Goal: Information Seeking & Learning: Understand process/instructions

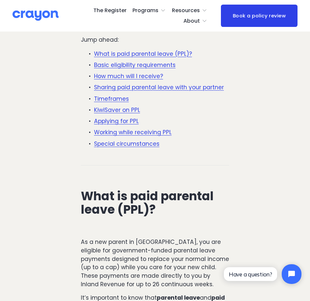
scroll to position [197, 0]
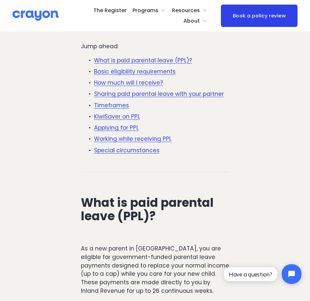
click at [134, 85] on link "How much will I receive?" at bounding box center [128, 83] width 69 height 8
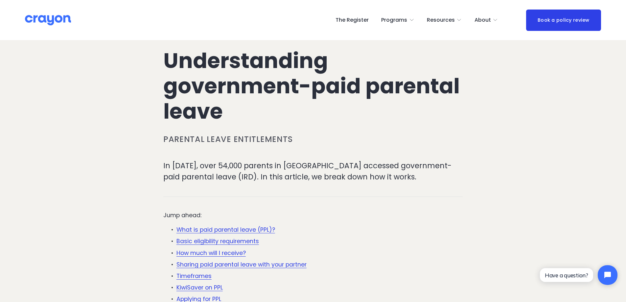
scroll to position [174, 0]
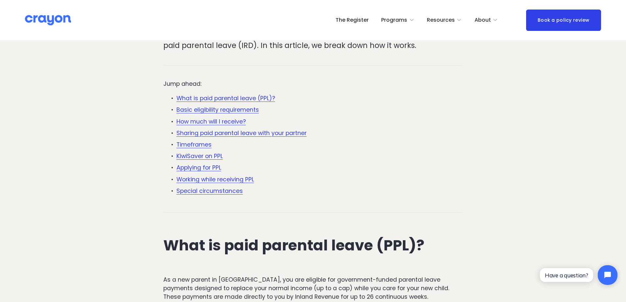
click at [204, 171] on link "Applying for PPL" at bounding box center [199, 168] width 45 height 8
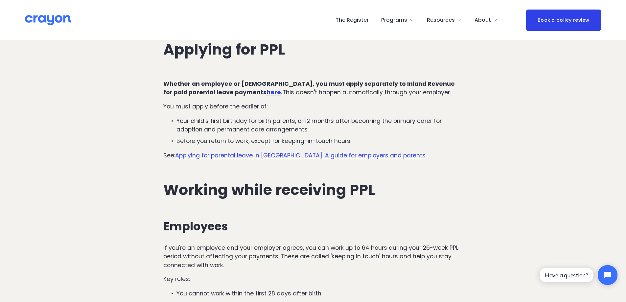
scroll to position [1950, 0]
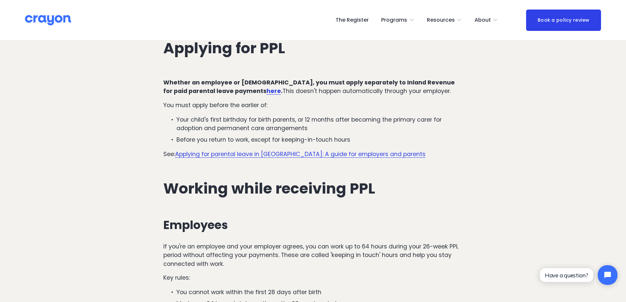
click at [229, 155] on link "Applying for parental leave in New Zealand: A guide for employers and parents" at bounding box center [300, 154] width 250 height 8
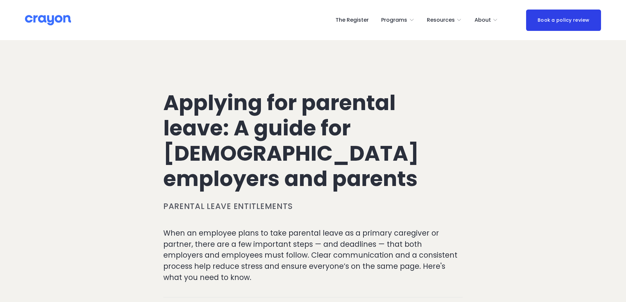
scroll to position [131, 0]
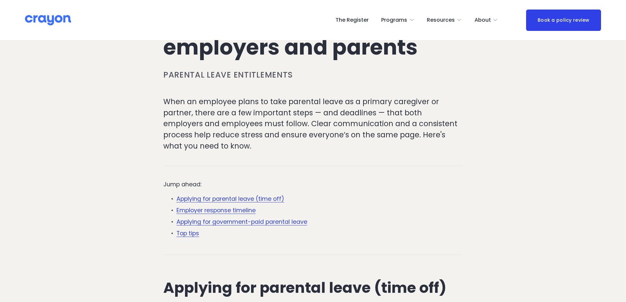
click at [252, 195] on link "Applying for parental leave (time off)" at bounding box center [231, 199] width 108 height 8
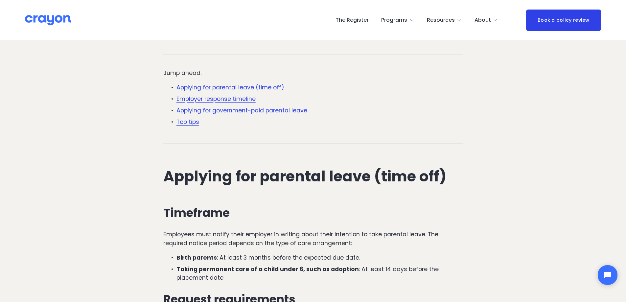
scroll to position [346, 0]
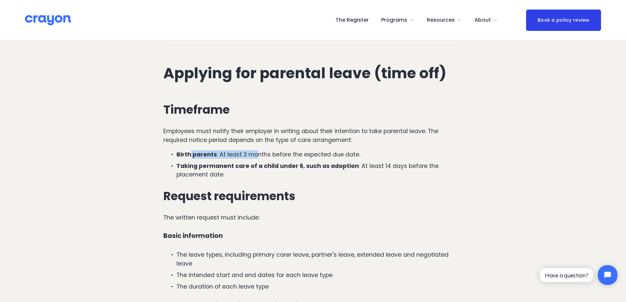
drag, startPoint x: 191, startPoint y: 130, endPoint x: 255, endPoint y: 132, distance: 64.1
click at [255, 150] on p "Birth parents : At least 3 months before the expected due date." at bounding box center [320, 154] width 286 height 9
click at [210, 162] on p "Taking permanent care of a child under 6, such as adoption : At least 14 days b…" at bounding box center [320, 170] width 286 height 17
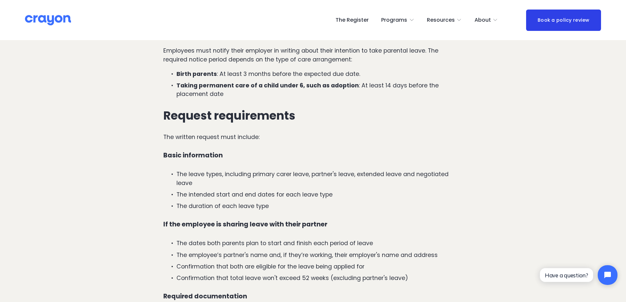
scroll to position [445, 0]
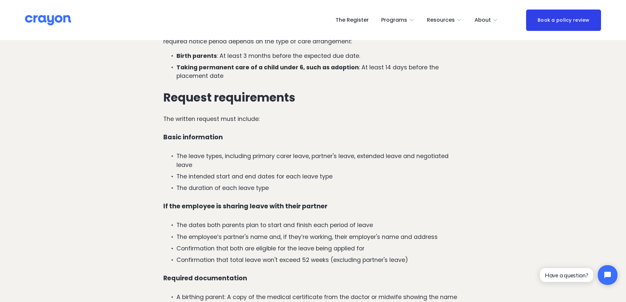
drag, startPoint x: 296, startPoint y: 158, endPoint x: 297, endPoint y: 162, distance: 3.7
click at [296, 160] on ul "The leave types, including primary carer leave, partner's leave, extended leave…" at bounding box center [312, 172] width 299 height 40
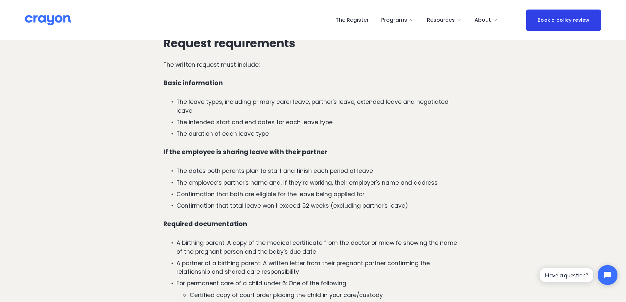
scroll to position [510, 0]
